Goal: Task Accomplishment & Management: Use online tool/utility

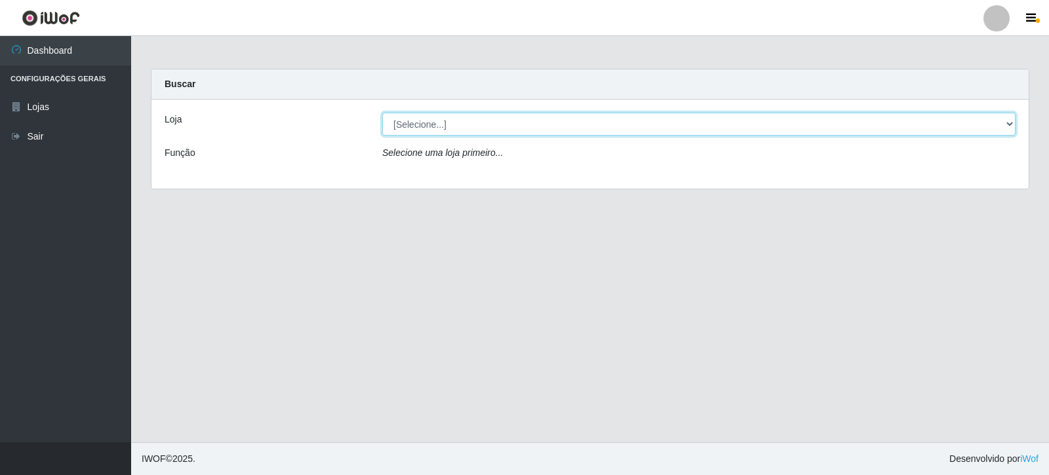
click at [1012, 123] on select "[Selecione...] Rede Compras Supermercados - LOJA 3" at bounding box center [698, 124] width 633 height 23
select select "162"
click at [382, 113] on select "[Selecione...] Rede Compras Supermercados - LOJA 3" at bounding box center [698, 124] width 633 height 23
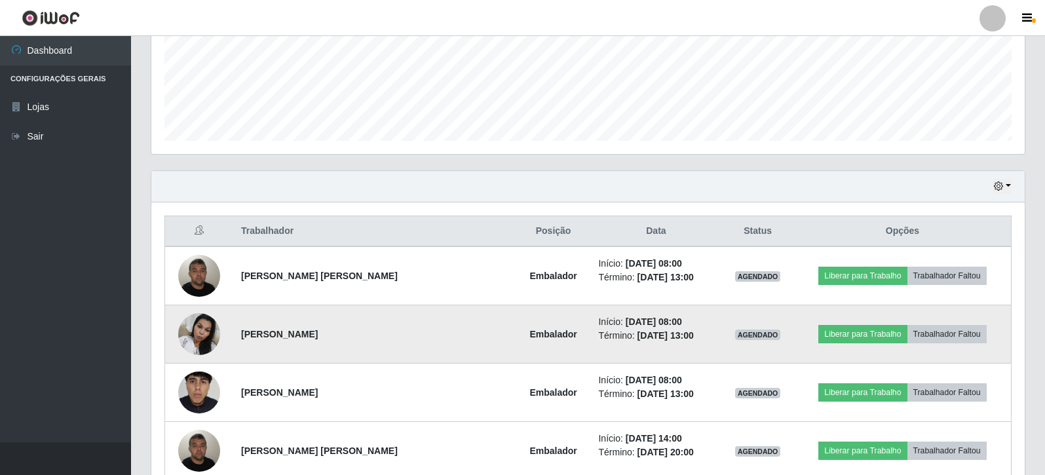
scroll to position [393, 0]
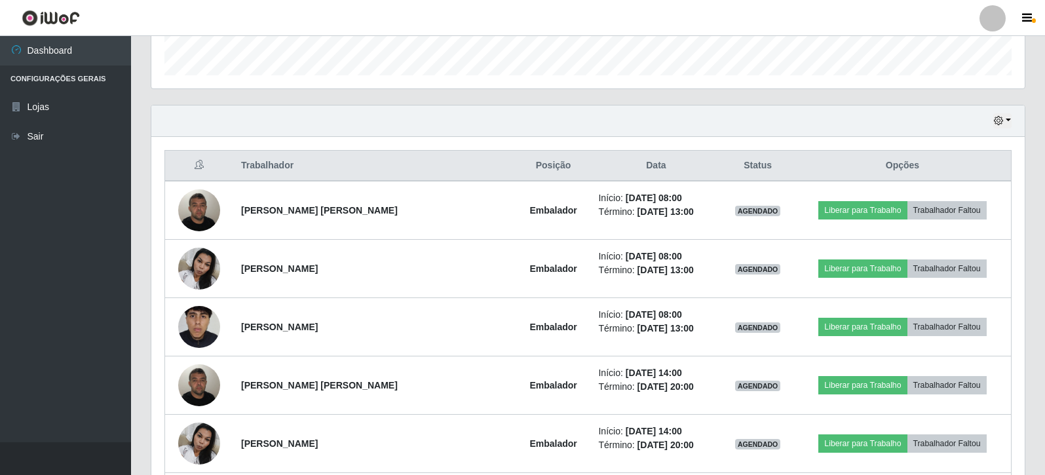
click at [895, 23] on header "Perfil Alterar Senha Sair" at bounding box center [522, 18] width 1045 height 36
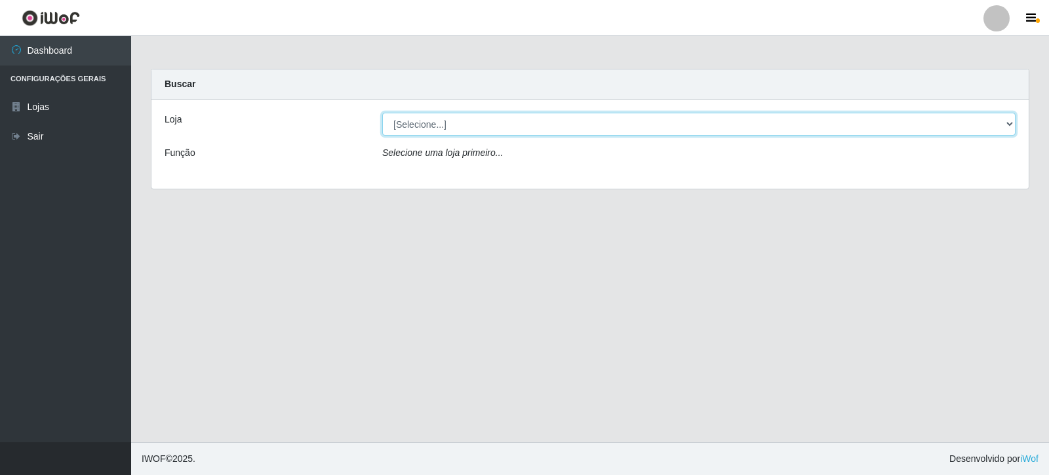
click at [1010, 123] on select "[Selecione...] Rede Compras Supermercados - LOJA 3" at bounding box center [698, 124] width 633 height 23
select select "162"
click at [382, 113] on select "[Selecione...] Rede Compras Supermercados - LOJA 3" at bounding box center [698, 124] width 633 height 23
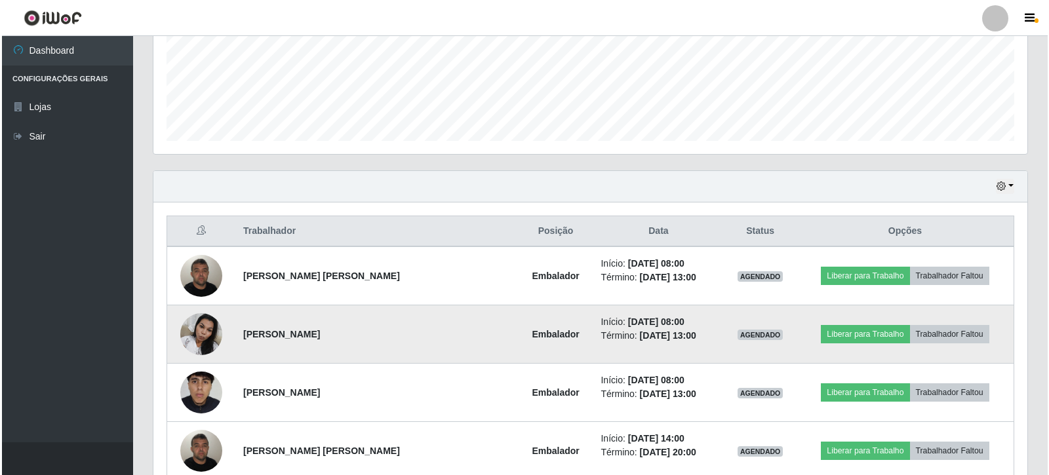
scroll to position [332, 0]
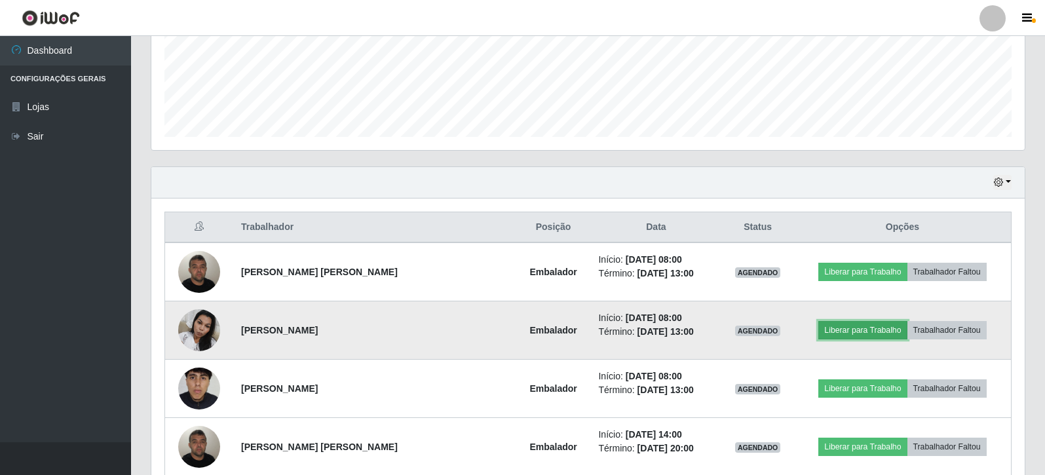
click at [860, 330] on button "Liberar para Trabalho" at bounding box center [863, 330] width 88 height 18
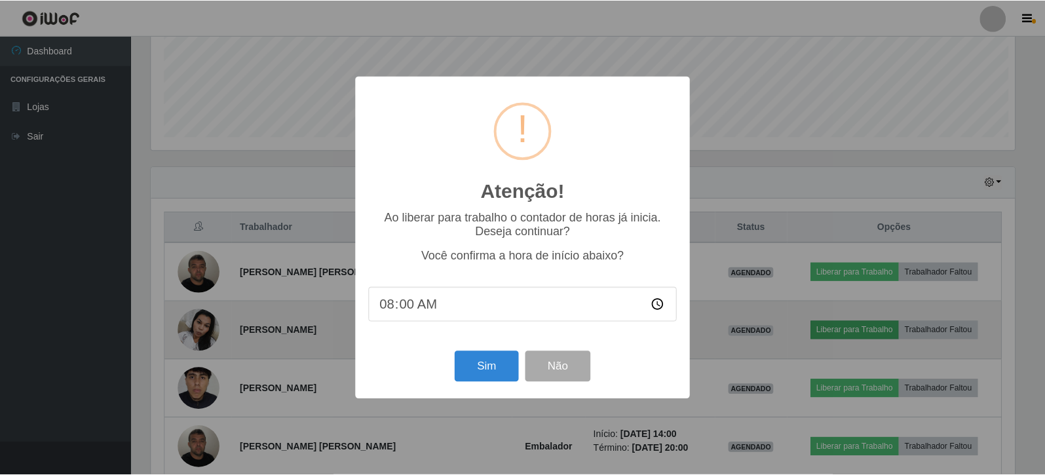
scroll to position [272, 867]
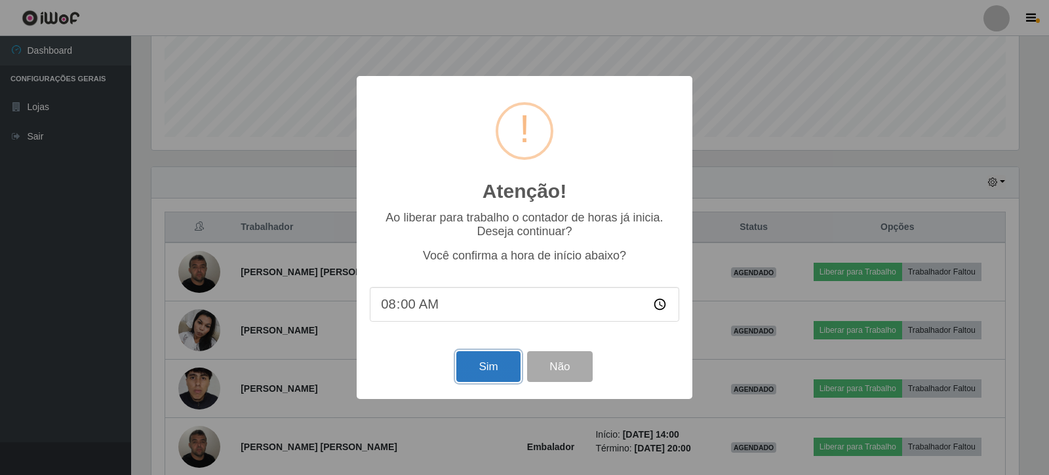
click at [483, 366] on button "Sim" at bounding box center [488, 366] width 64 height 31
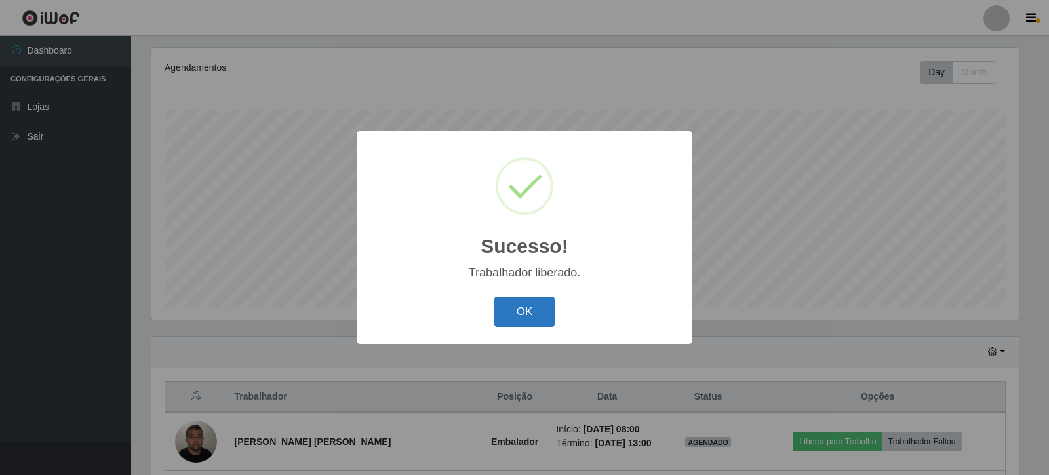
click at [547, 310] on button "OK" at bounding box center [524, 312] width 61 height 31
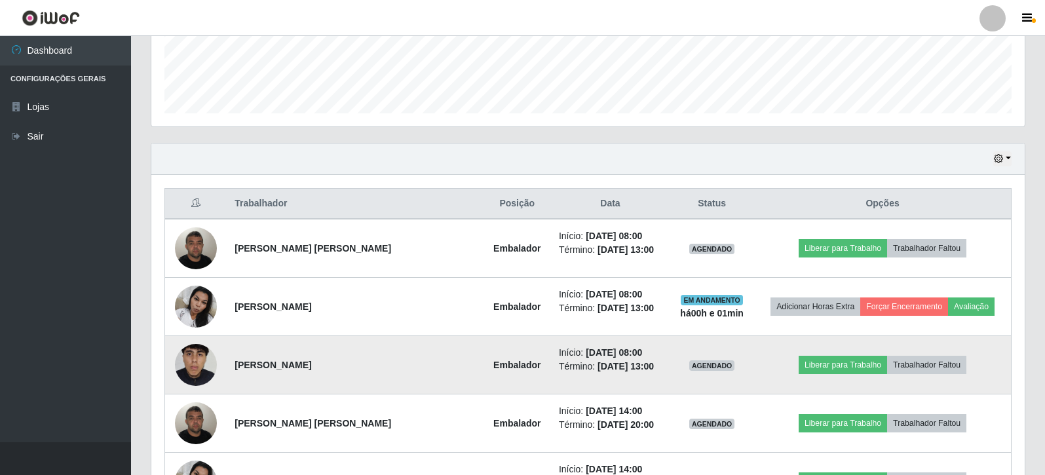
scroll to position [359, 0]
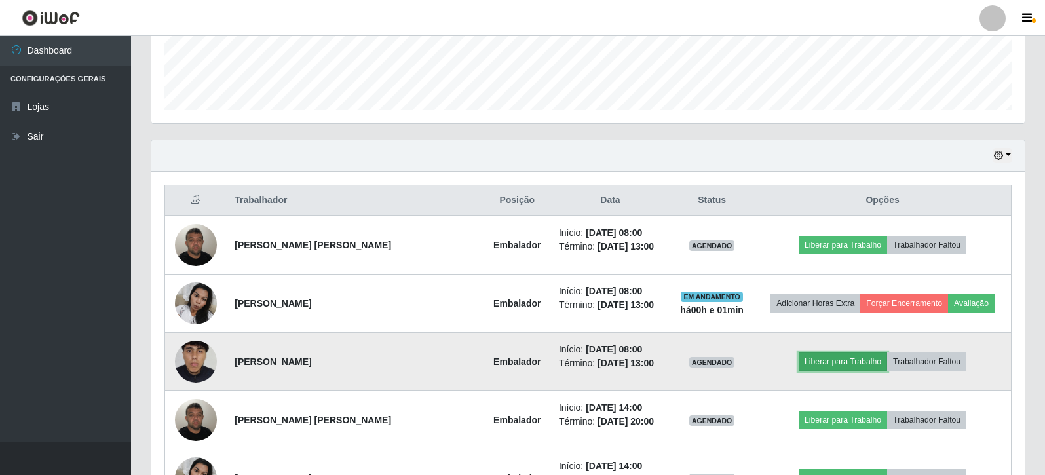
click at [861, 355] on button "Liberar para Trabalho" at bounding box center [843, 362] width 88 height 18
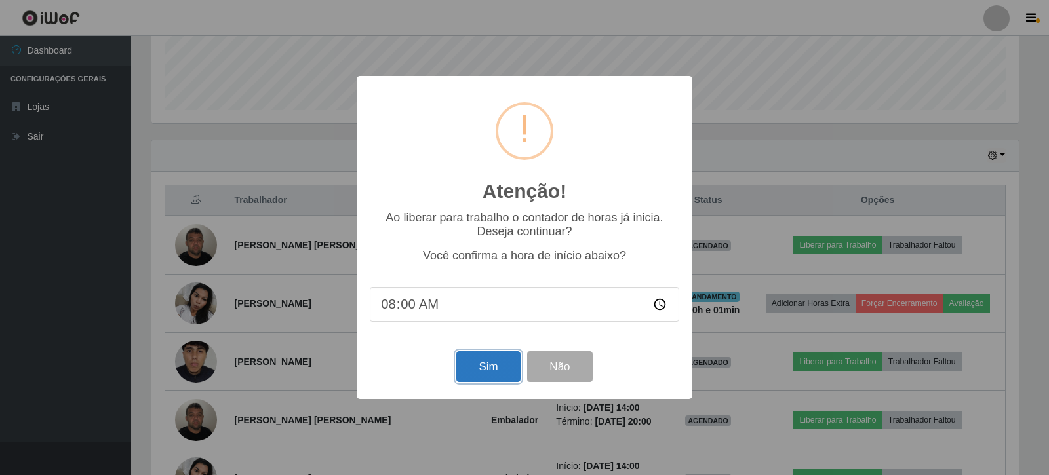
click at [500, 368] on button "Sim" at bounding box center [488, 366] width 64 height 31
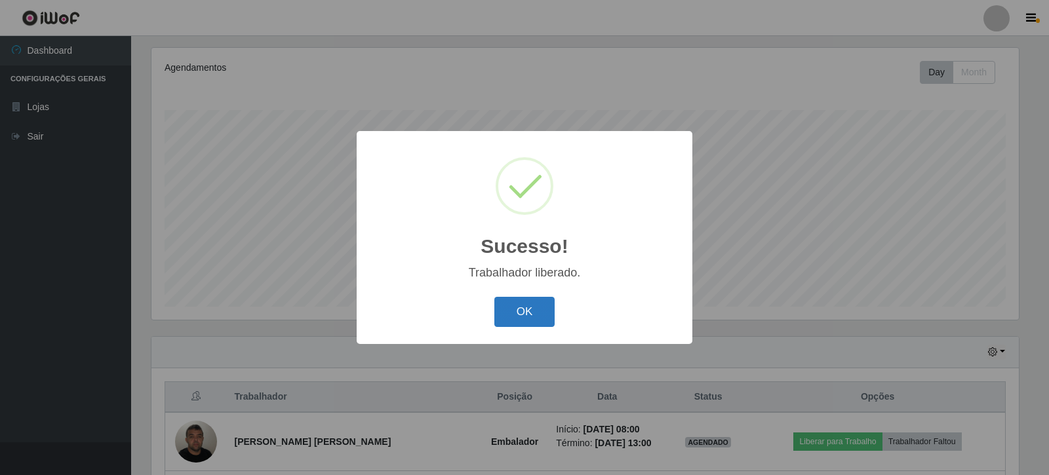
click at [514, 324] on button "OK" at bounding box center [524, 312] width 61 height 31
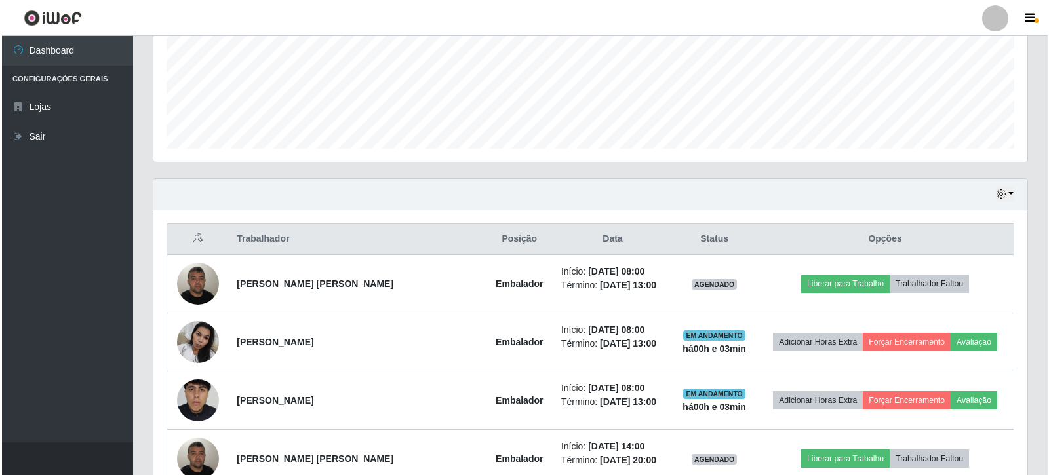
scroll to position [359, 0]
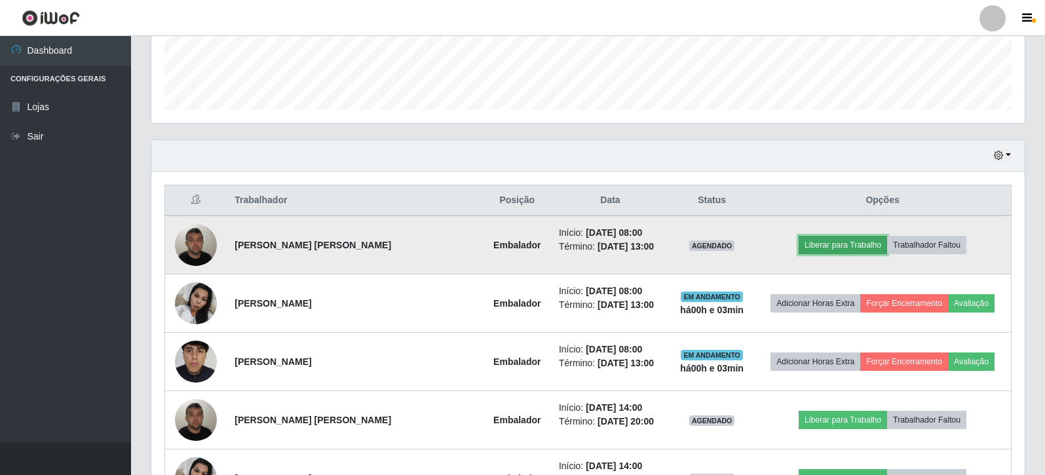
click at [817, 244] on button "Liberar para Trabalho" at bounding box center [843, 245] width 88 height 18
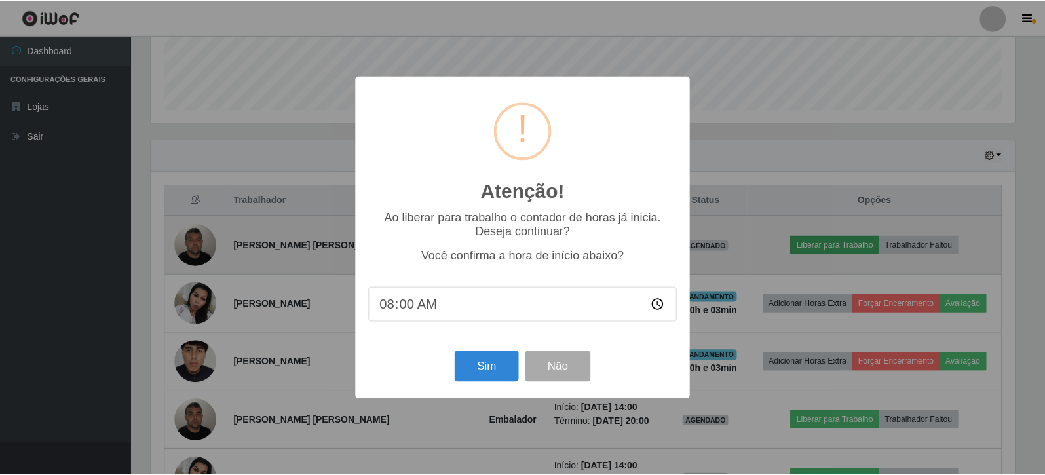
scroll to position [272, 867]
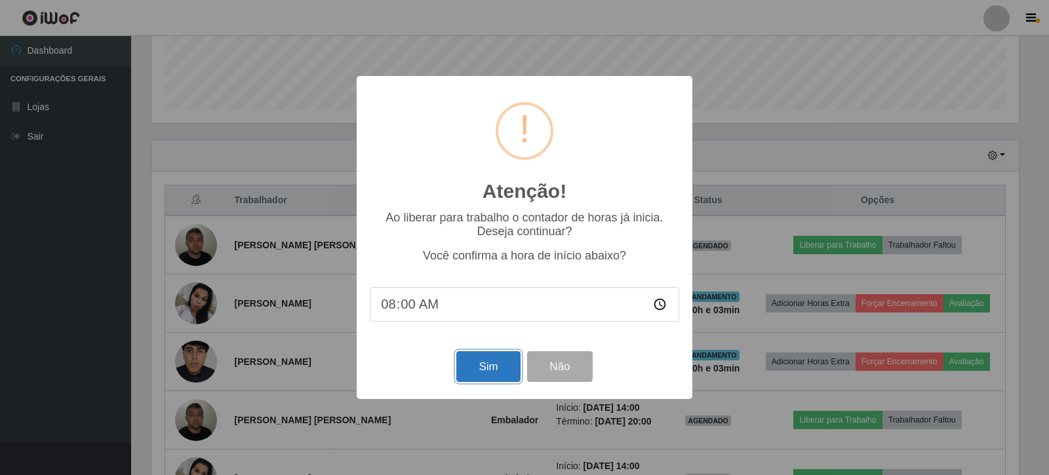
click at [494, 363] on button "Sim" at bounding box center [488, 366] width 64 height 31
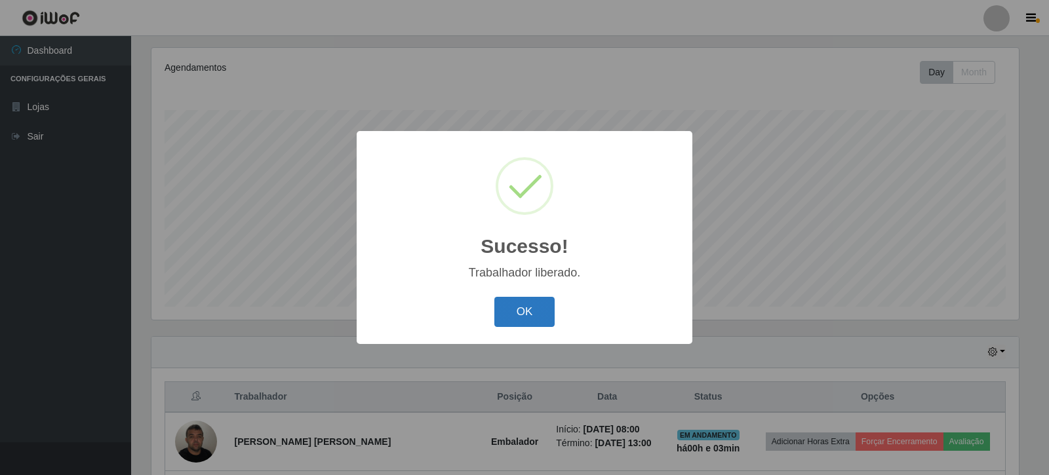
click at [537, 314] on button "OK" at bounding box center [524, 312] width 61 height 31
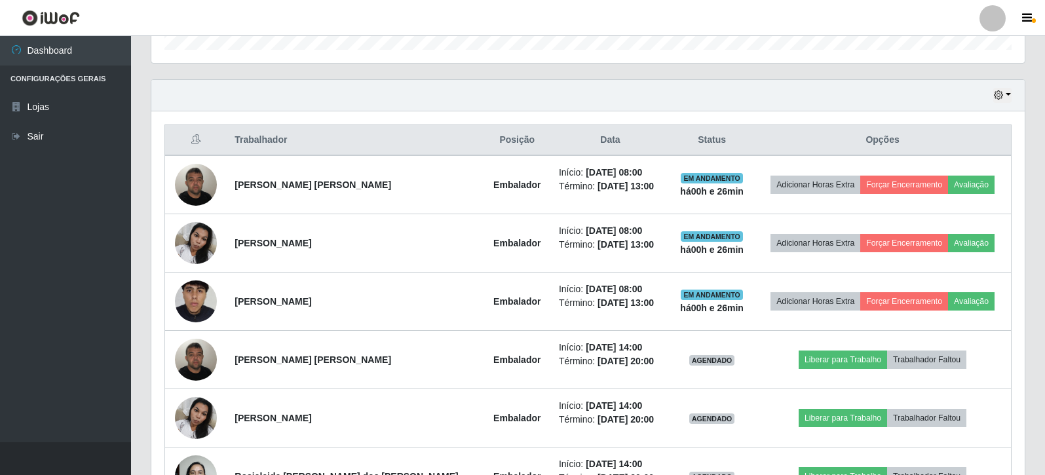
scroll to position [424, 0]
